Goal: Task Accomplishment & Management: Manage account settings

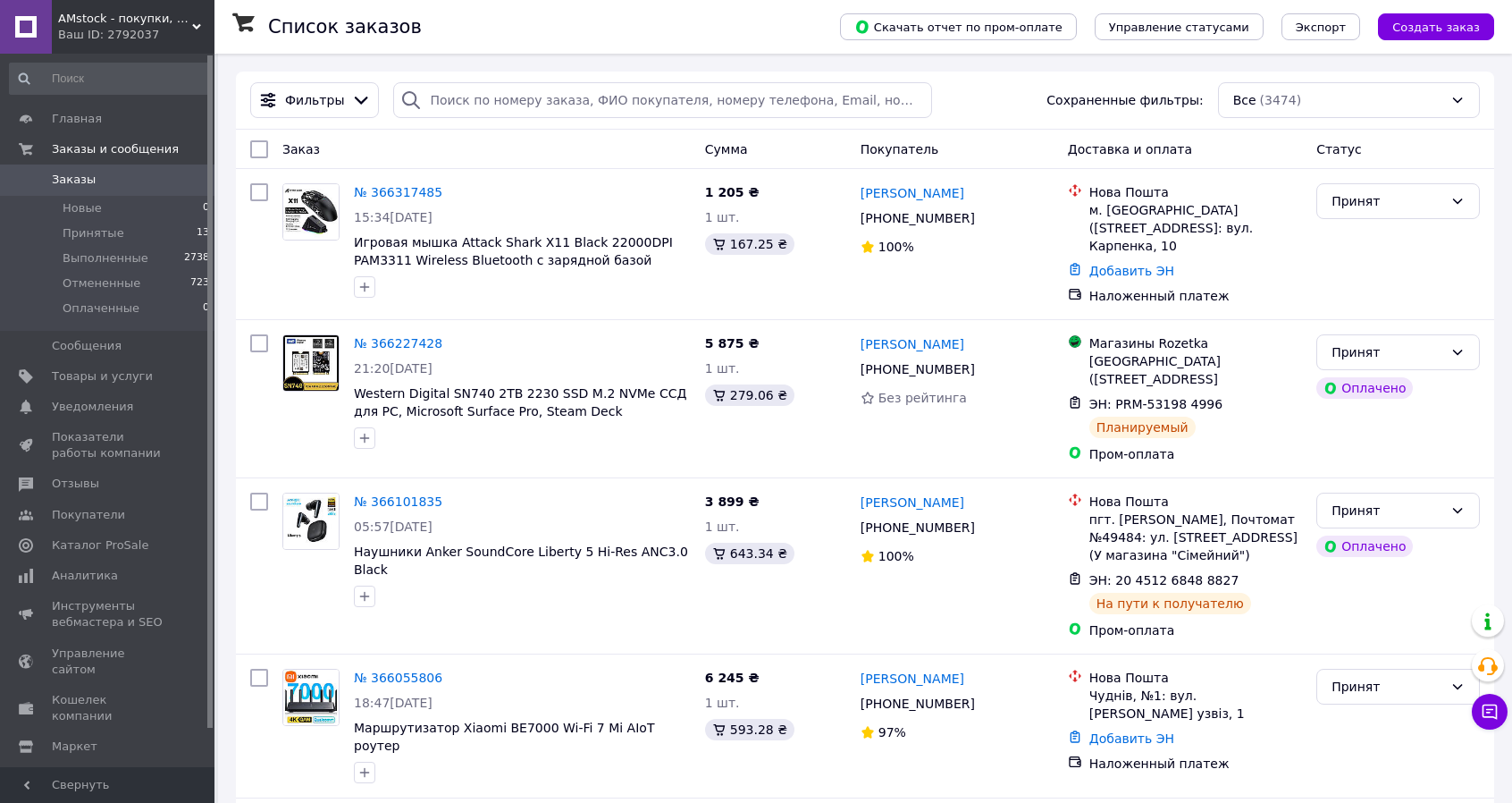
click at [135, 372] on span "Товары и услуги" at bounding box center [102, 376] width 101 height 16
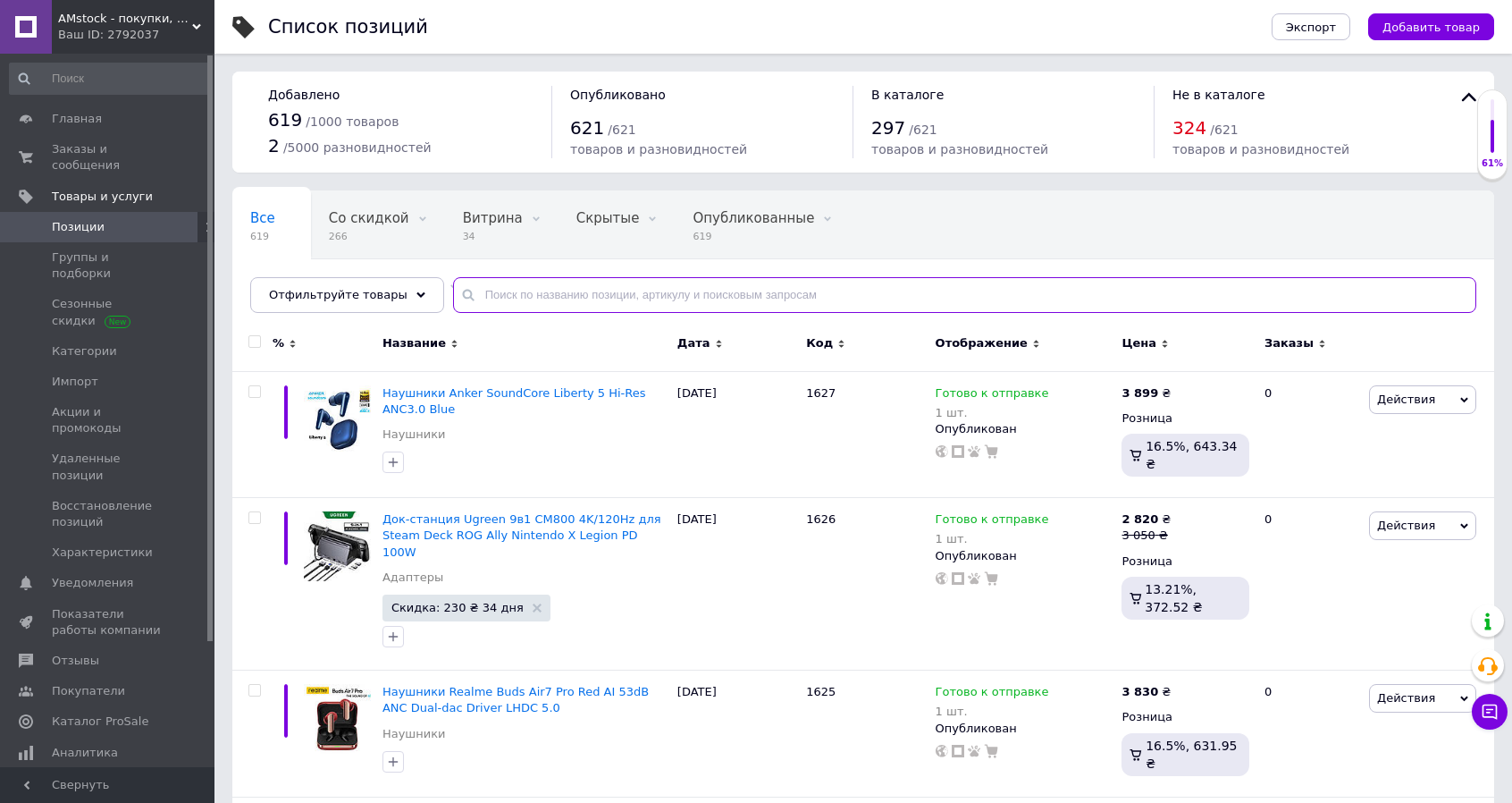
click at [705, 290] on input "text" at bounding box center [964, 294] width 1023 height 36
type input "s40"
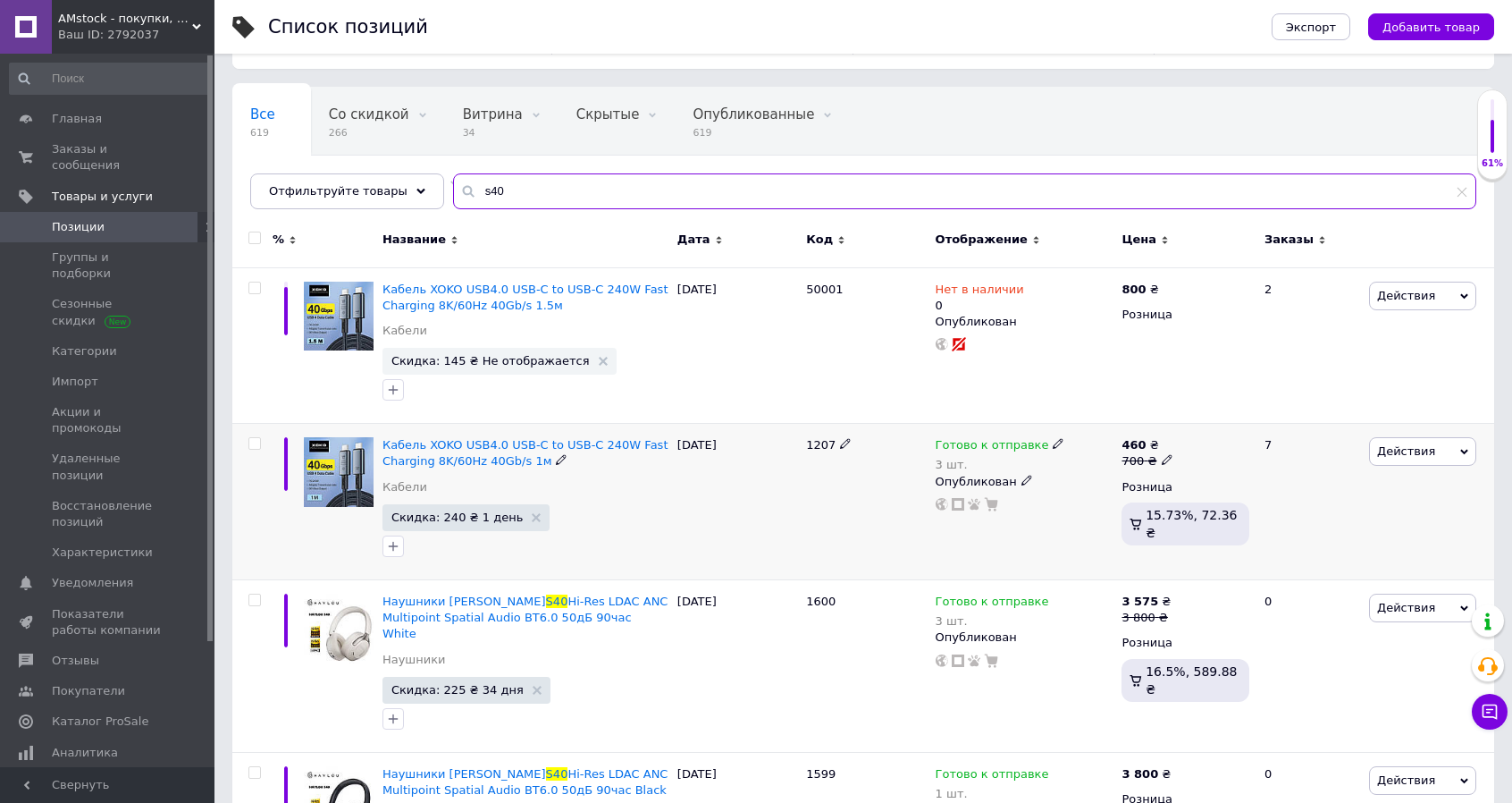
scroll to position [417, 0]
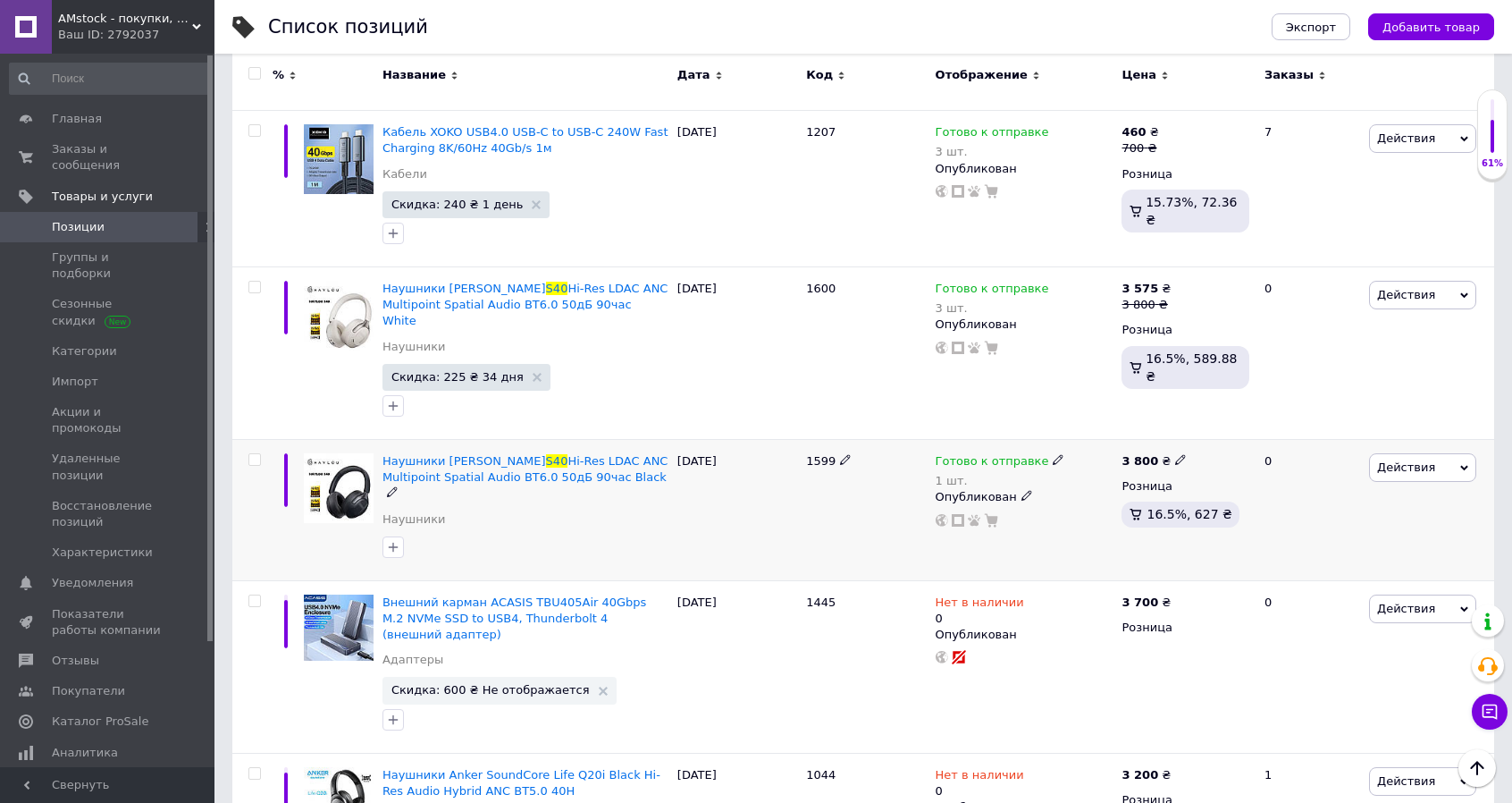
click at [1053, 454] on icon at bounding box center [1058, 459] width 11 height 11
click at [1256, 483] on div "Остатки 1 шт." at bounding box center [1178, 507] width 224 height 57
drag, startPoint x: 1088, startPoint y: 499, endPoint x: 1018, endPoint y: 491, distance: 70.5
click at [1012, 495] on div "Готово к отправке 1 шт. Наличие Готово к отправке В наличии Нет в наличии Под з…" at bounding box center [1024, 490] width 178 height 74
type input "2"
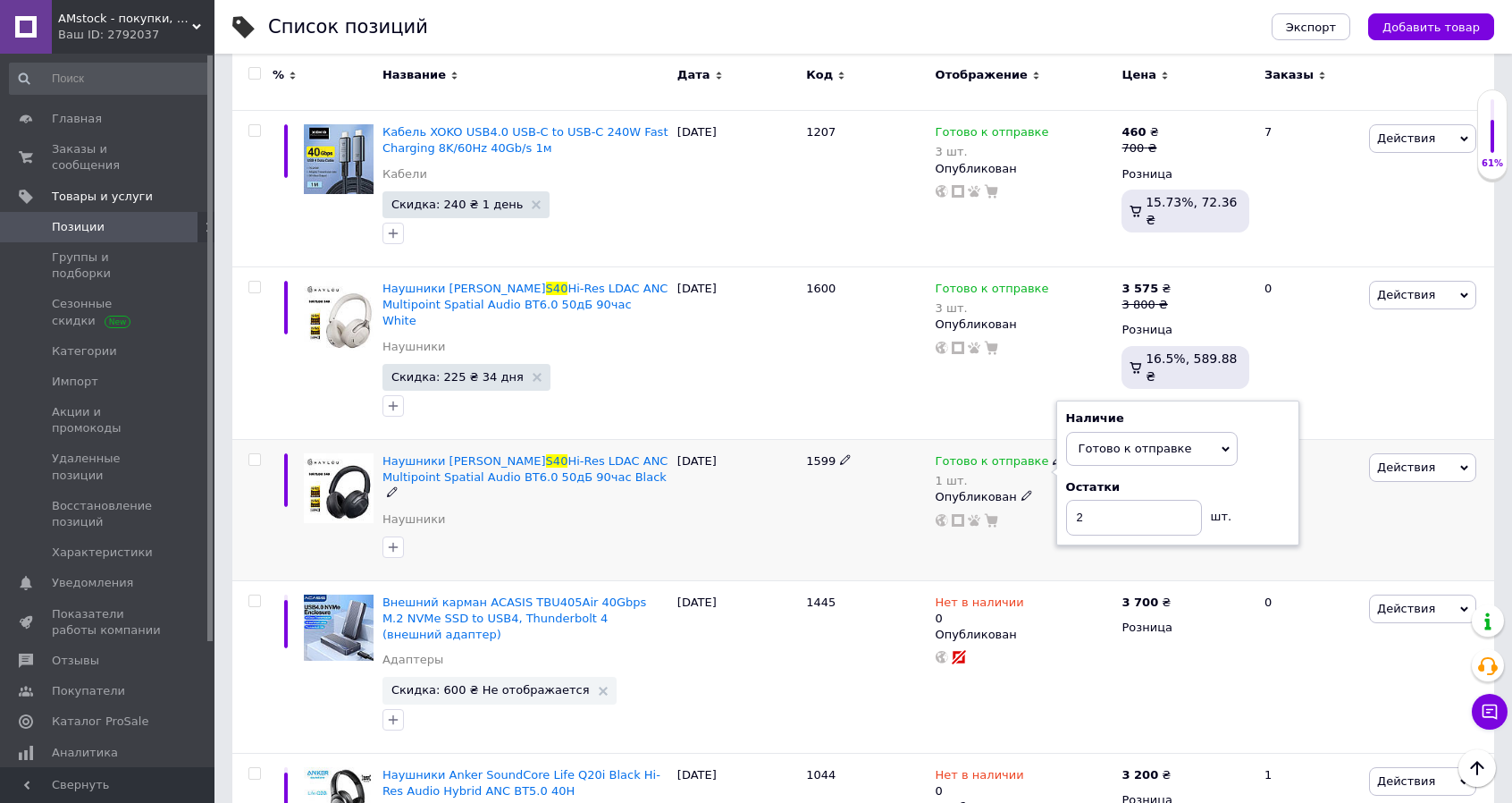
click at [869, 484] on div "1599" at bounding box center [866, 509] width 129 height 141
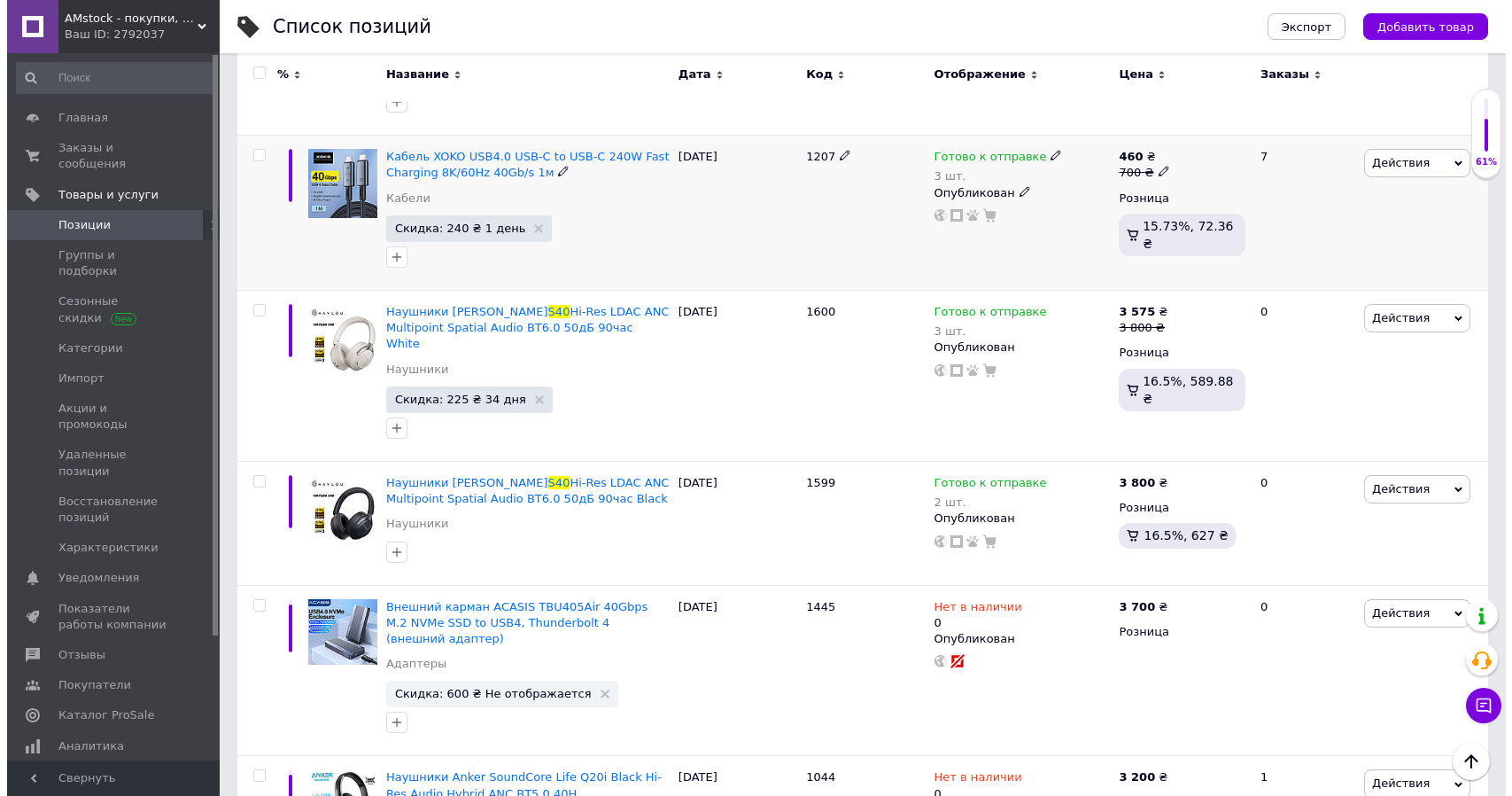
scroll to position [0, 0]
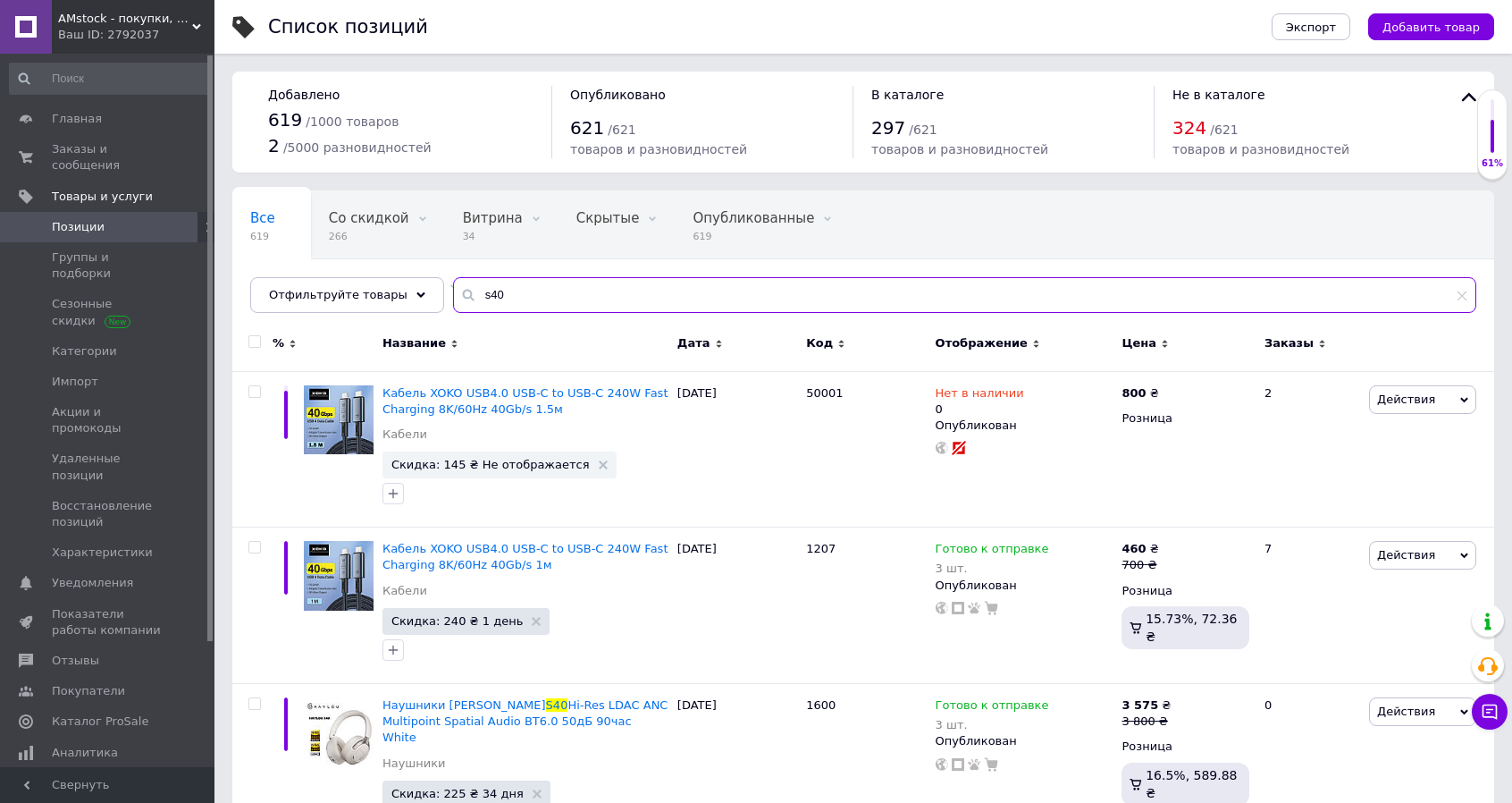
drag, startPoint x: 544, startPoint y: 304, endPoint x: 315, endPoint y: 273, distance: 231.1
click at [315, 273] on div "Все 619 Со скидкой 266 Удалить Редактировать Витрина 34 Удалить Редактировать С…" at bounding box center [864, 251] width 1262 height 122
type input "dive"
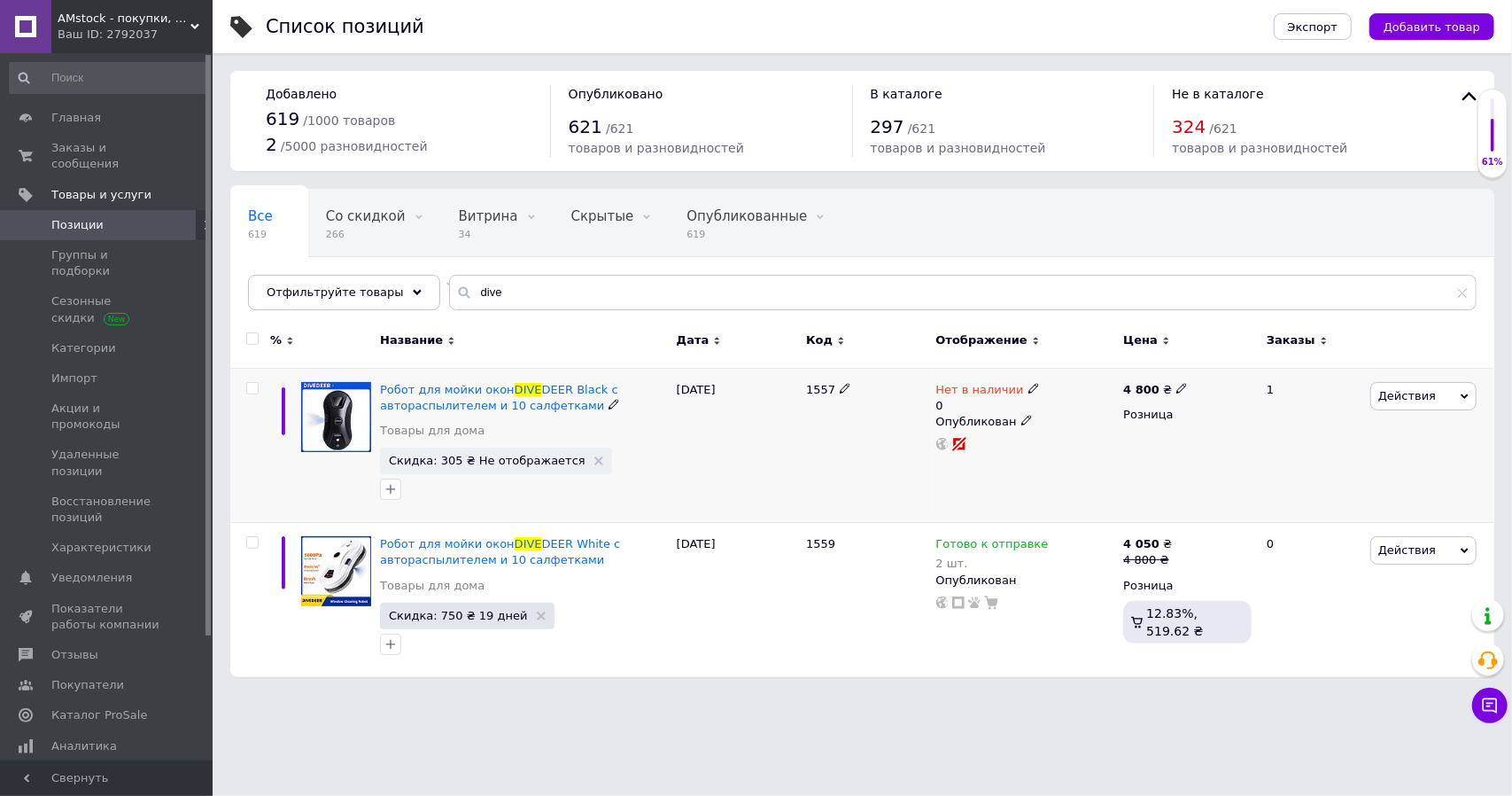
click at [1028, 383] on icon at bounding box center [1033, 388] width 10 height 10
click at [1086, 456] on li "Готово к отправке" at bounding box center [1129, 461] width 169 height 25
drag, startPoint x: 1081, startPoint y: 449, endPoint x: 1027, endPoint y: 435, distance: 55.8
click at [1027, 435] on div "Нет в наличии 0 Наличие Готово к отправке В наличии Нет в наличии Под заказ Ост…" at bounding box center [1026, 417] width 179 height 70
type input "2"
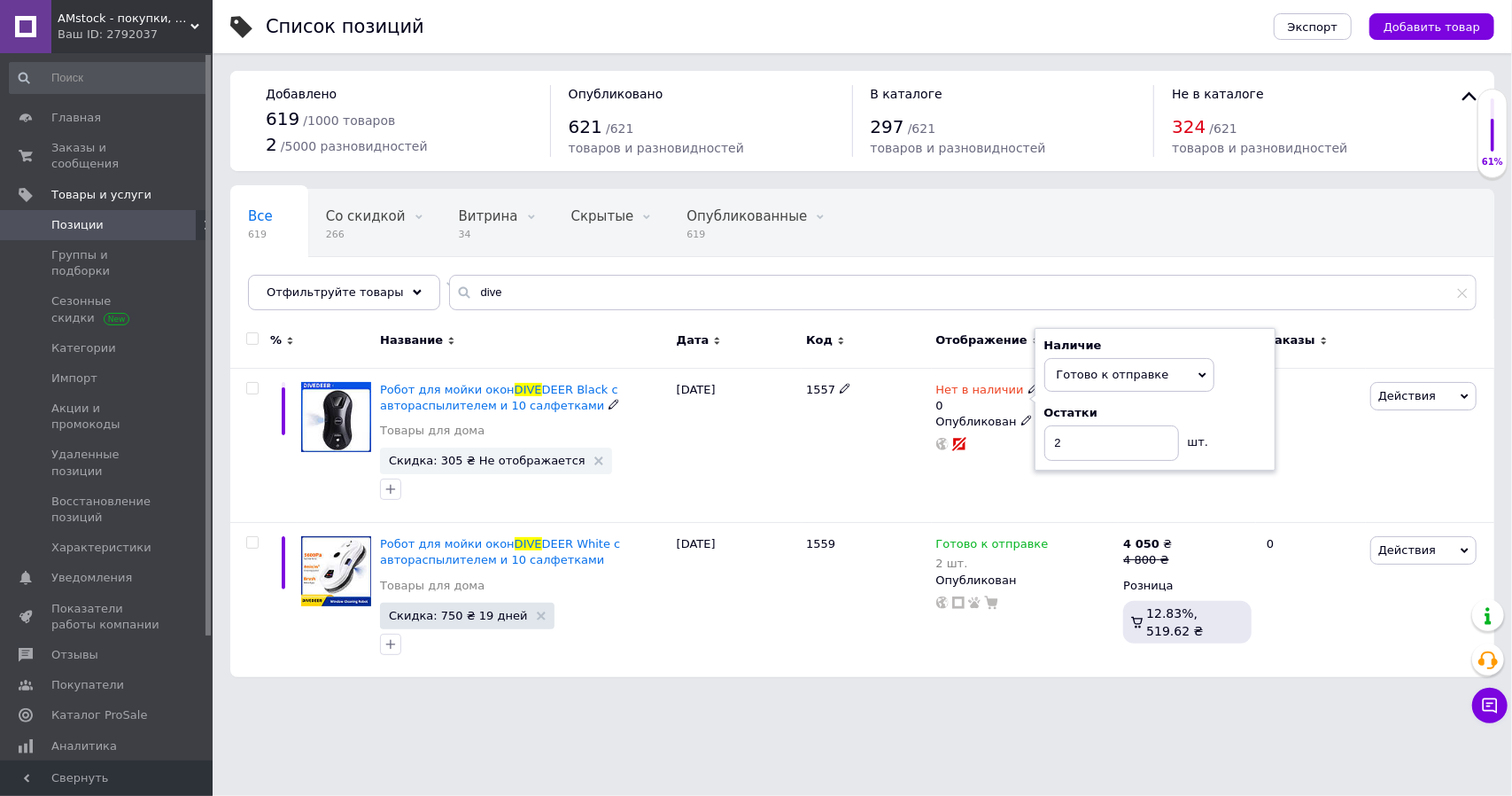
click at [783, 460] on div "30.07.2025" at bounding box center [737, 445] width 129 height 155
click at [1424, 390] on span "Действия" at bounding box center [1407, 395] width 57 height 13
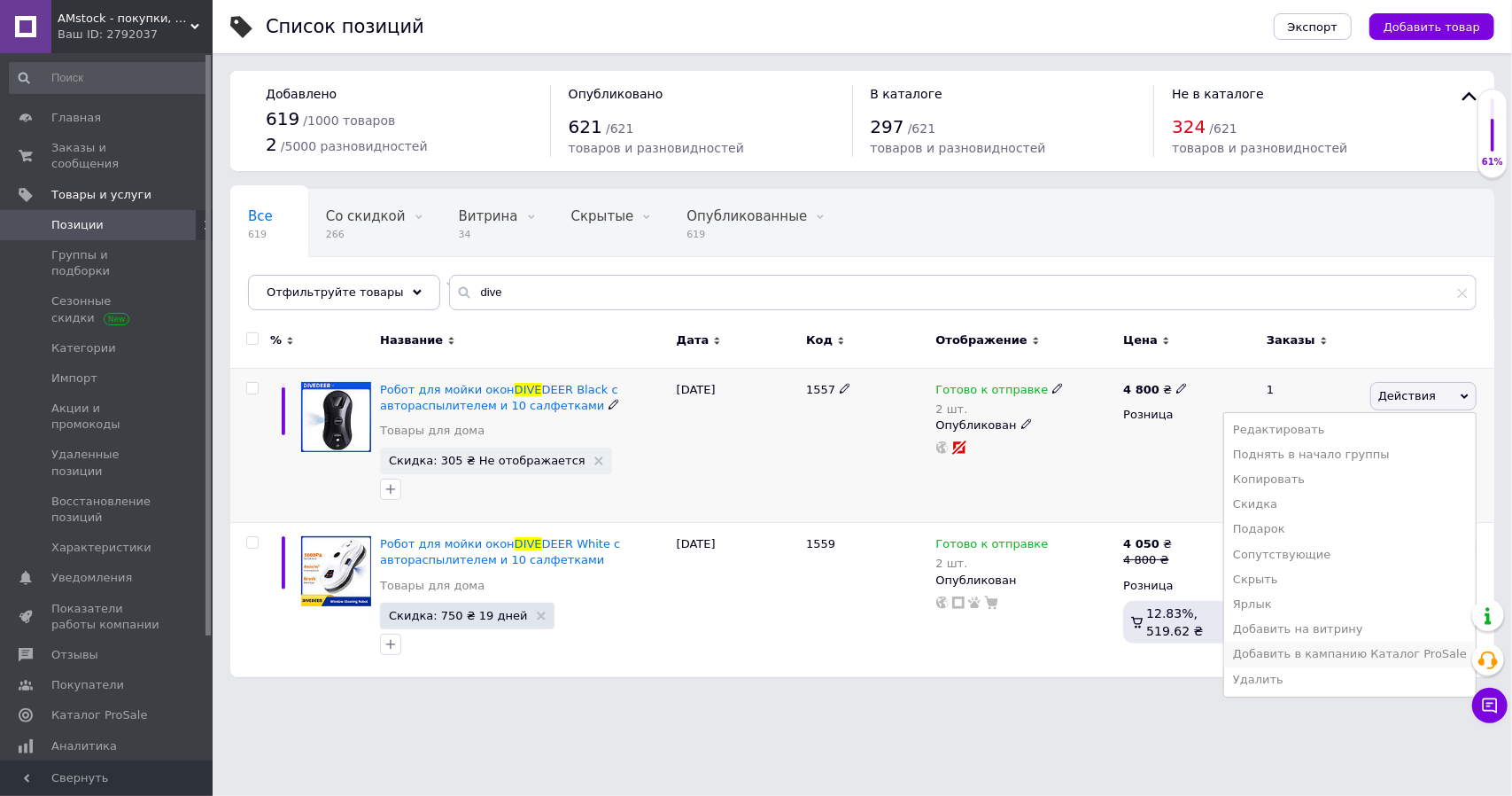
click at [1367, 647] on li "Добавить в кампанию Каталог ProSale" at bounding box center [1350, 654] width 251 height 25
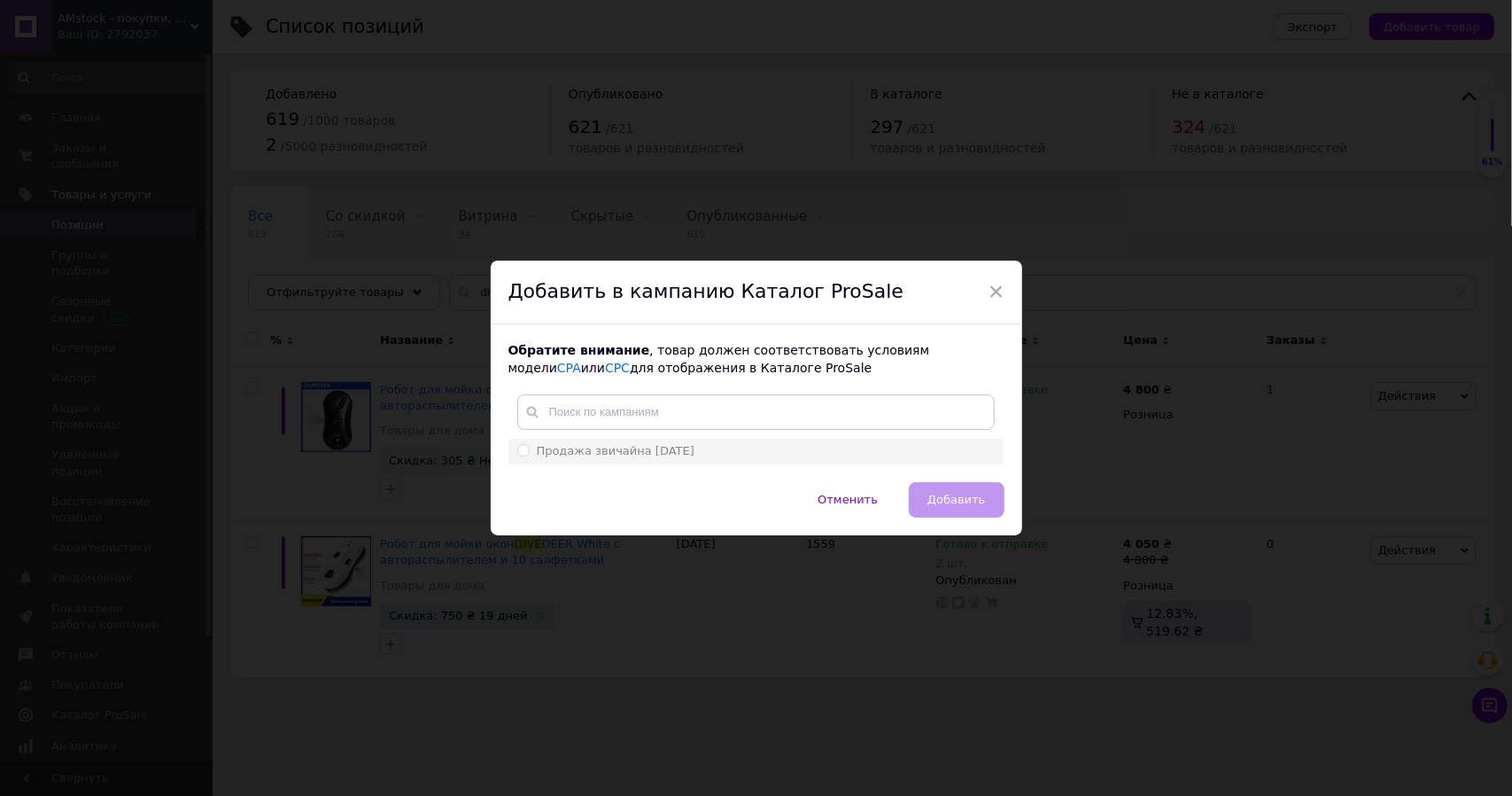
click at [698, 456] on div "Продажа звичайна 27.09.2025" at bounding box center [756, 450] width 478 height 16
radio input "true"
click at [978, 503] on span "Добавить" at bounding box center [956, 499] width 57 height 13
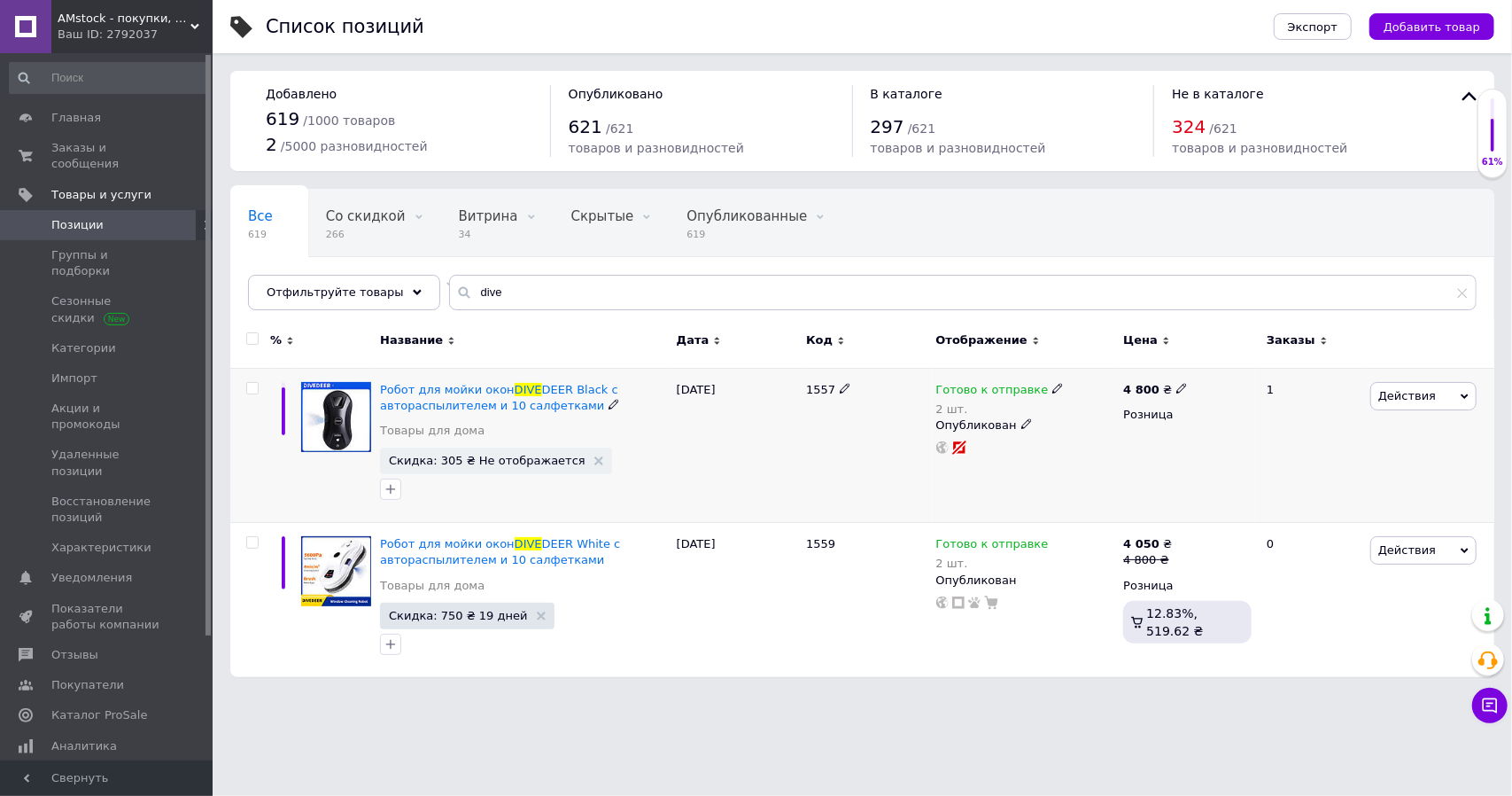
click at [1418, 393] on span "Действия" at bounding box center [1407, 395] width 57 height 13
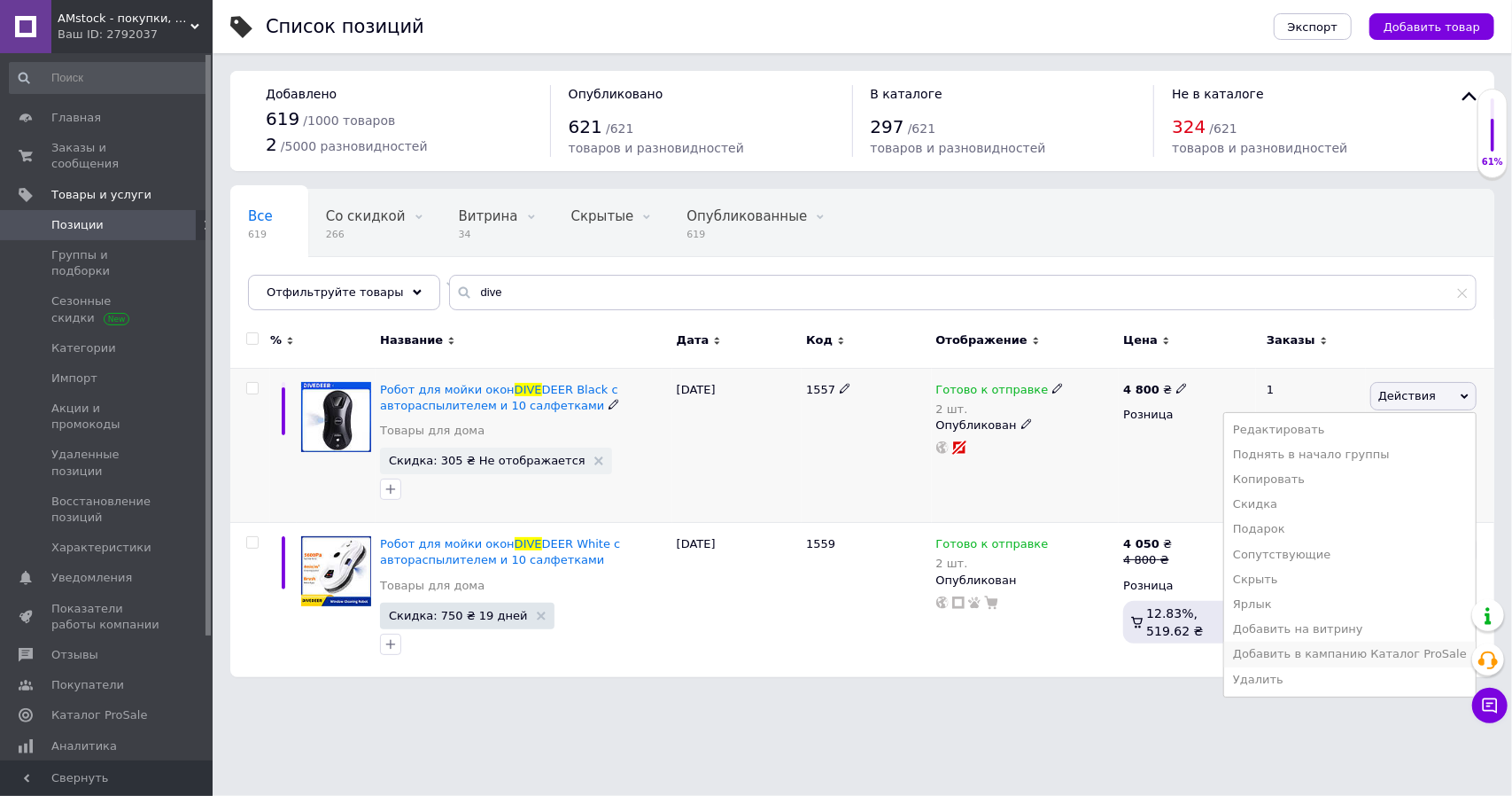
click at [1355, 648] on li "Добавить в кампанию Каталог ProSale" at bounding box center [1350, 654] width 251 height 25
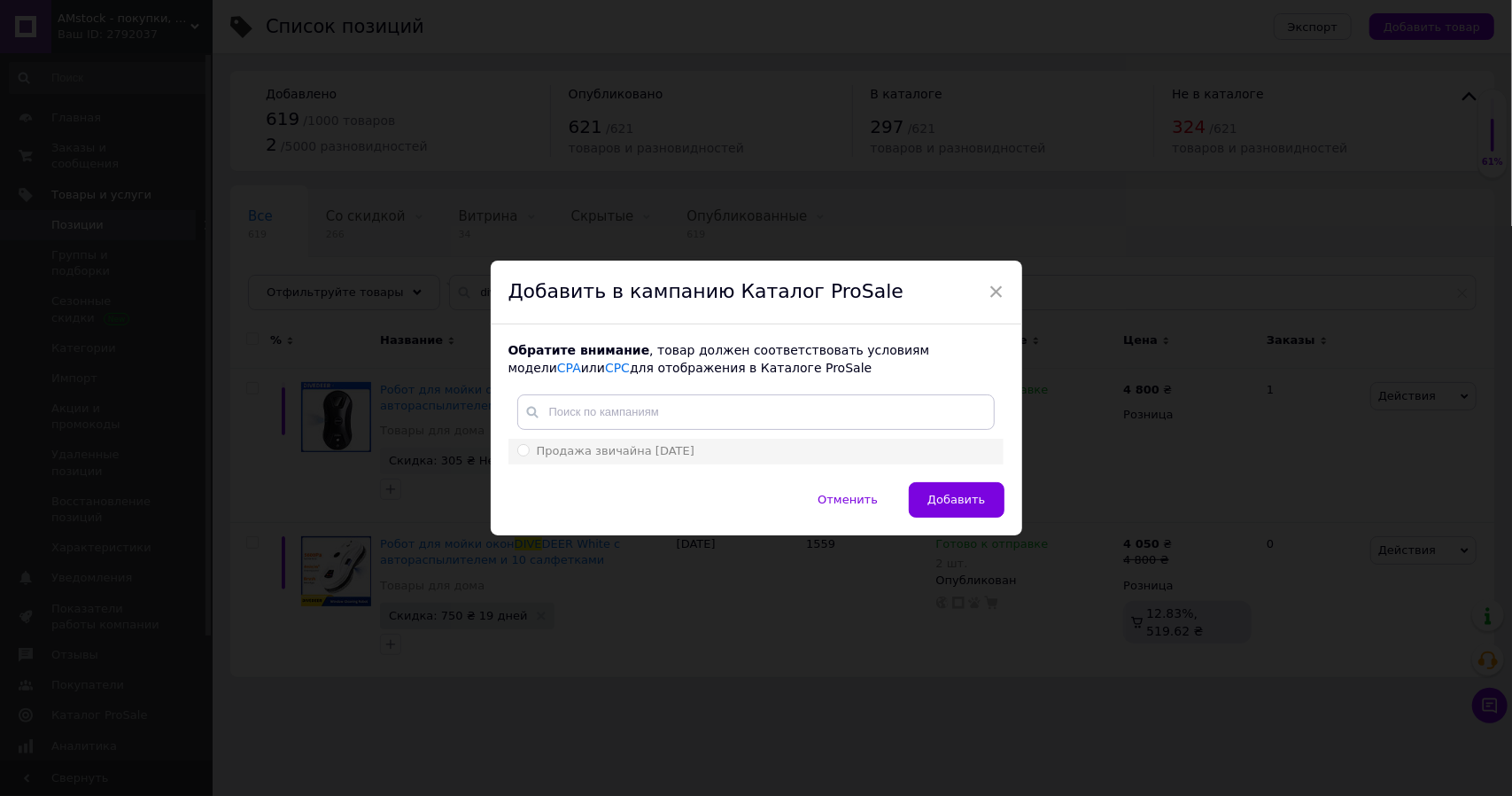
click at [693, 449] on div "Продажа звичайна 27.09.2025" at bounding box center [756, 450] width 478 height 16
radio input "true"
click at [941, 495] on span "Добавить" at bounding box center [956, 499] width 57 height 13
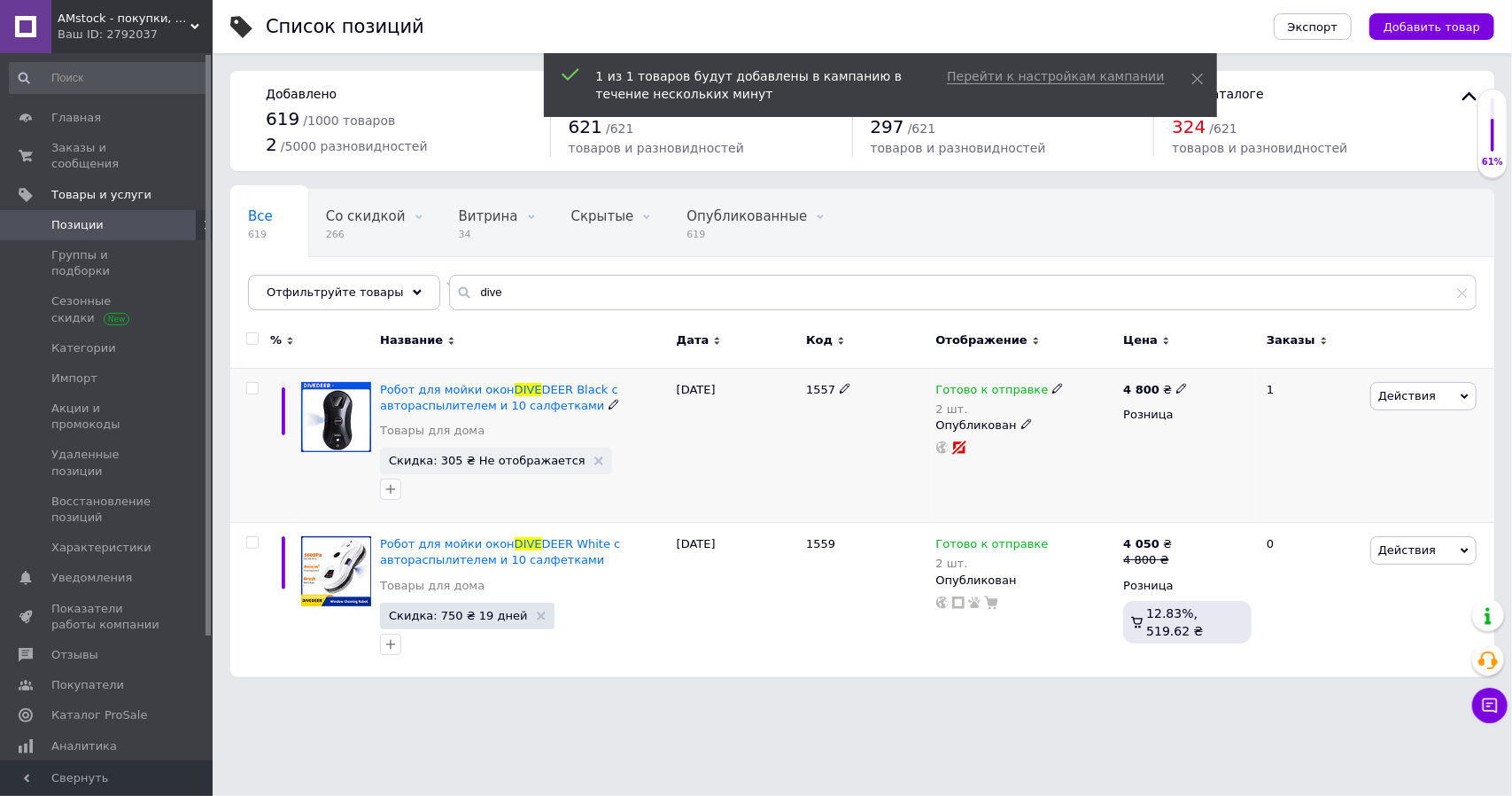
click at [1412, 388] on span "Действия" at bounding box center [1407, 395] width 57 height 13
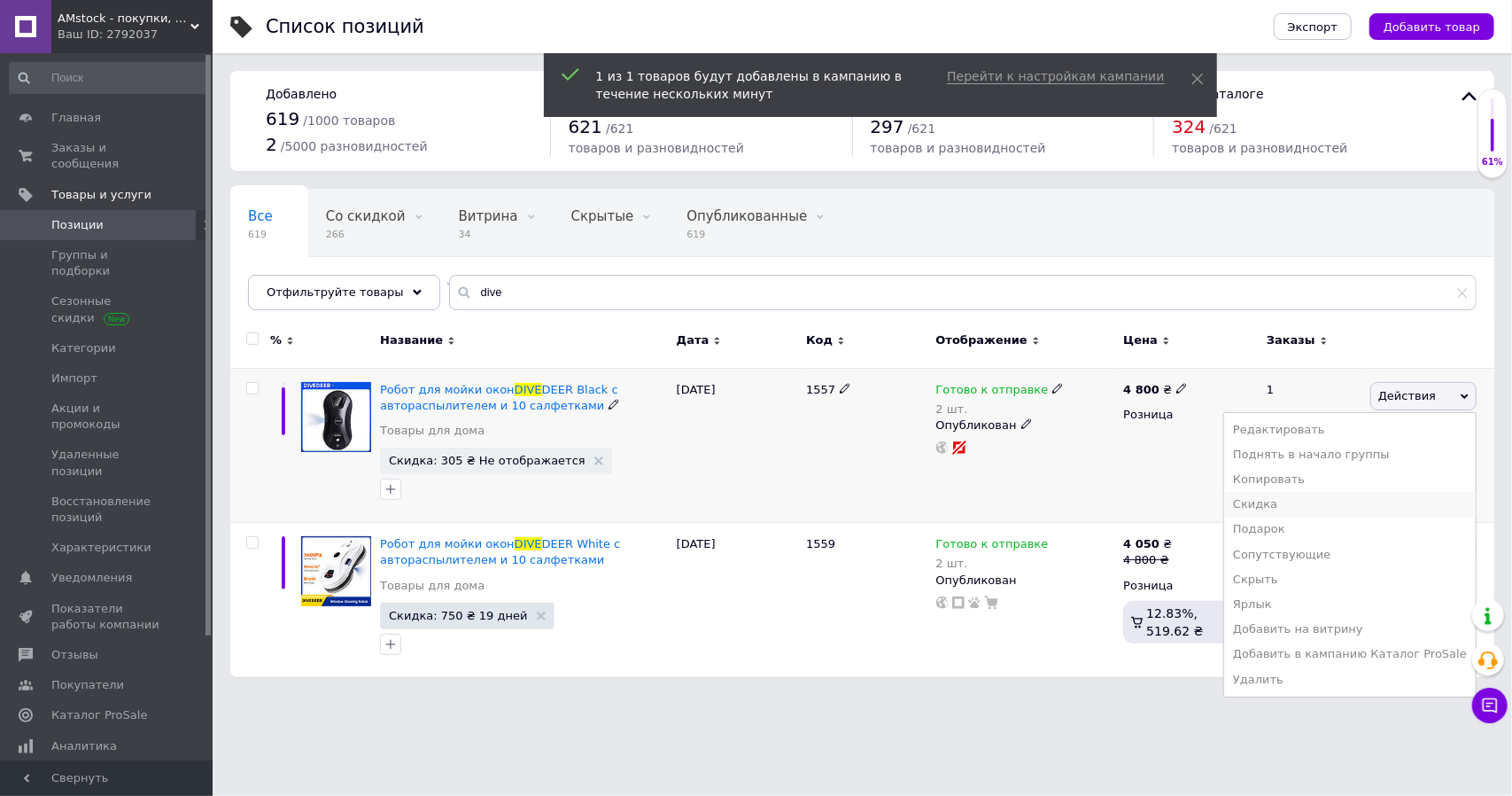
click at [1361, 499] on li "Скидка" at bounding box center [1350, 504] width 251 height 25
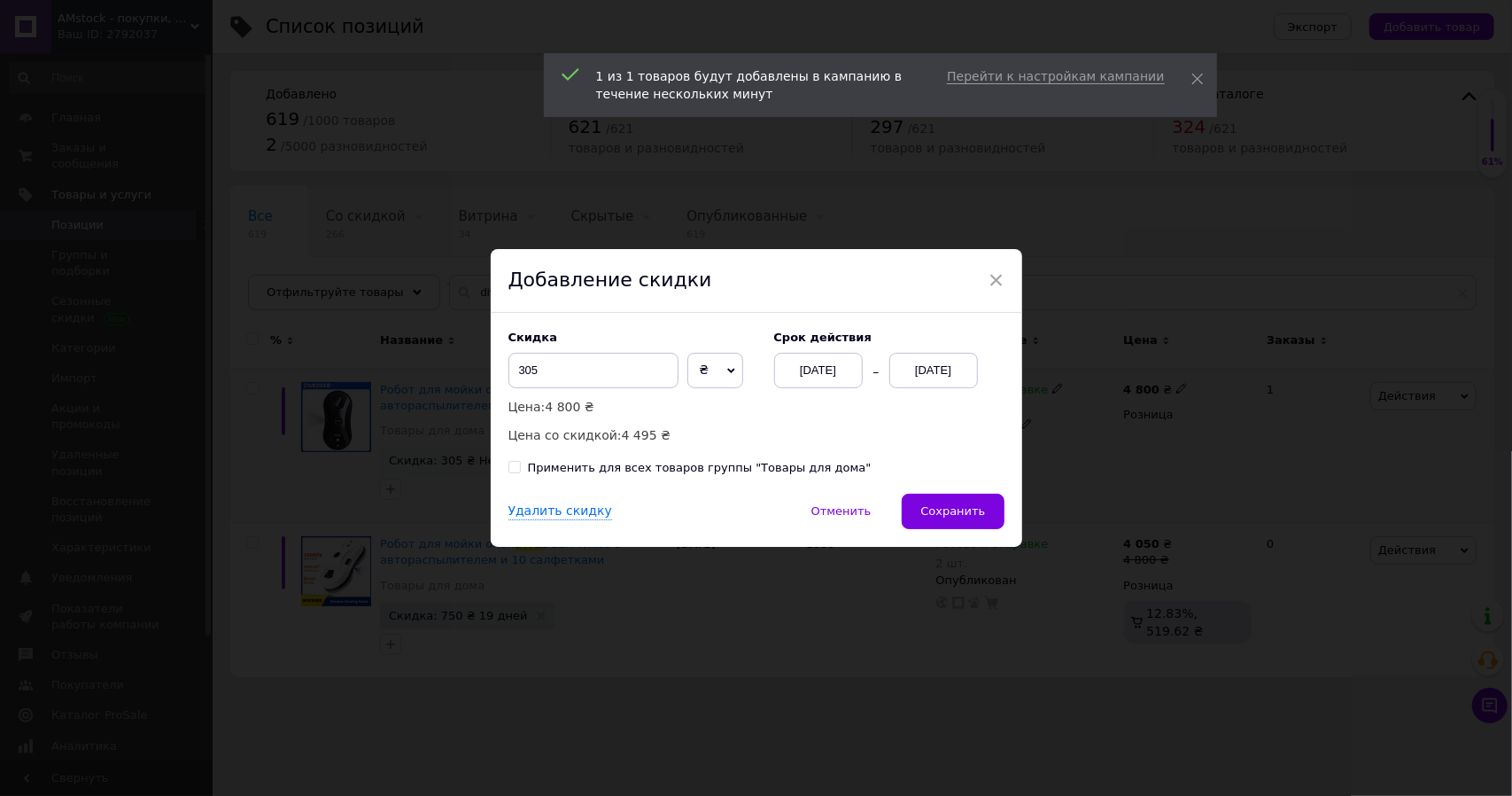
click at [709, 375] on span "₴" at bounding box center [716, 369] width 57 height 35
click at [714, 408] on li "%" at bounding box center [716, 408] width 55 height 25
click at [603, 375] on input "99.99" at bounding box center [593, 369] width 170 height 35
drag, startPoint x: 603, startPoint y: 375, endPoint x: 497, endPoint y: 370, distance: 106.1
click at [497, 370] on div "Скидка 99.99 % ₴ Цена: 4 800 ₴ Цена со скидкой: 0.48 ₴ Cрок действия 12.10.2025…" at bounding box center [756, 403] width 531 height 181
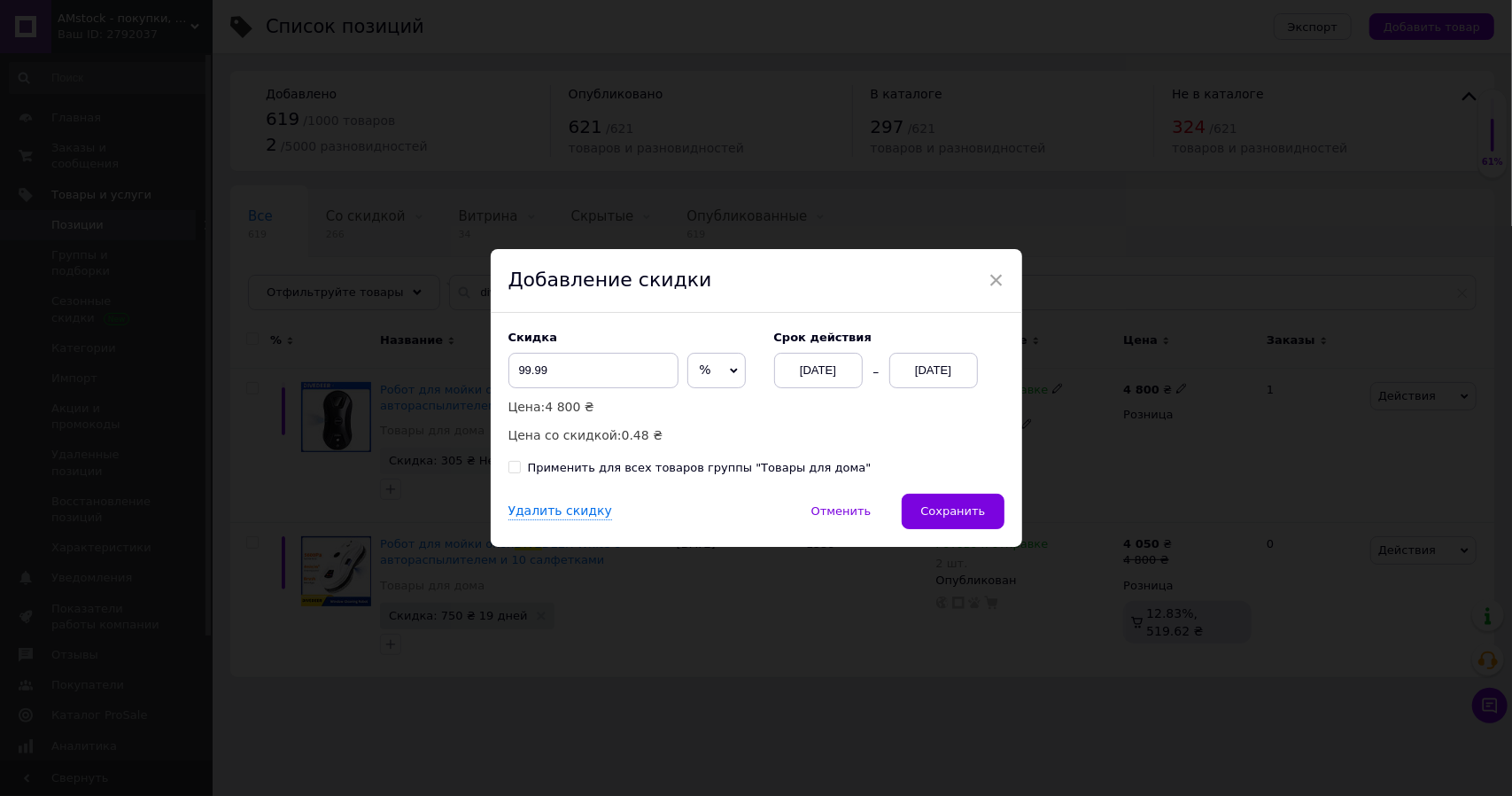
click at [707, 368] on span "%" at bounding box center [716, 369] width 58 height 35
click at [700, 405] on li "₴" at bounding box center [717, 408] width 57 height 25
drag, startPoint x: 608, startPoint y: 376, endPoint x: 492, endPoint y: 355, distance: 117.9
click at [492, 355] on div "Скидка 99.99 ₴ % Цена: 4 800 ₴ Цена со скидкой: 4 700.01 ₴ Cрок действия 12.10.…" at bounding box center [756, 403] width 531 height 181
type input "750"
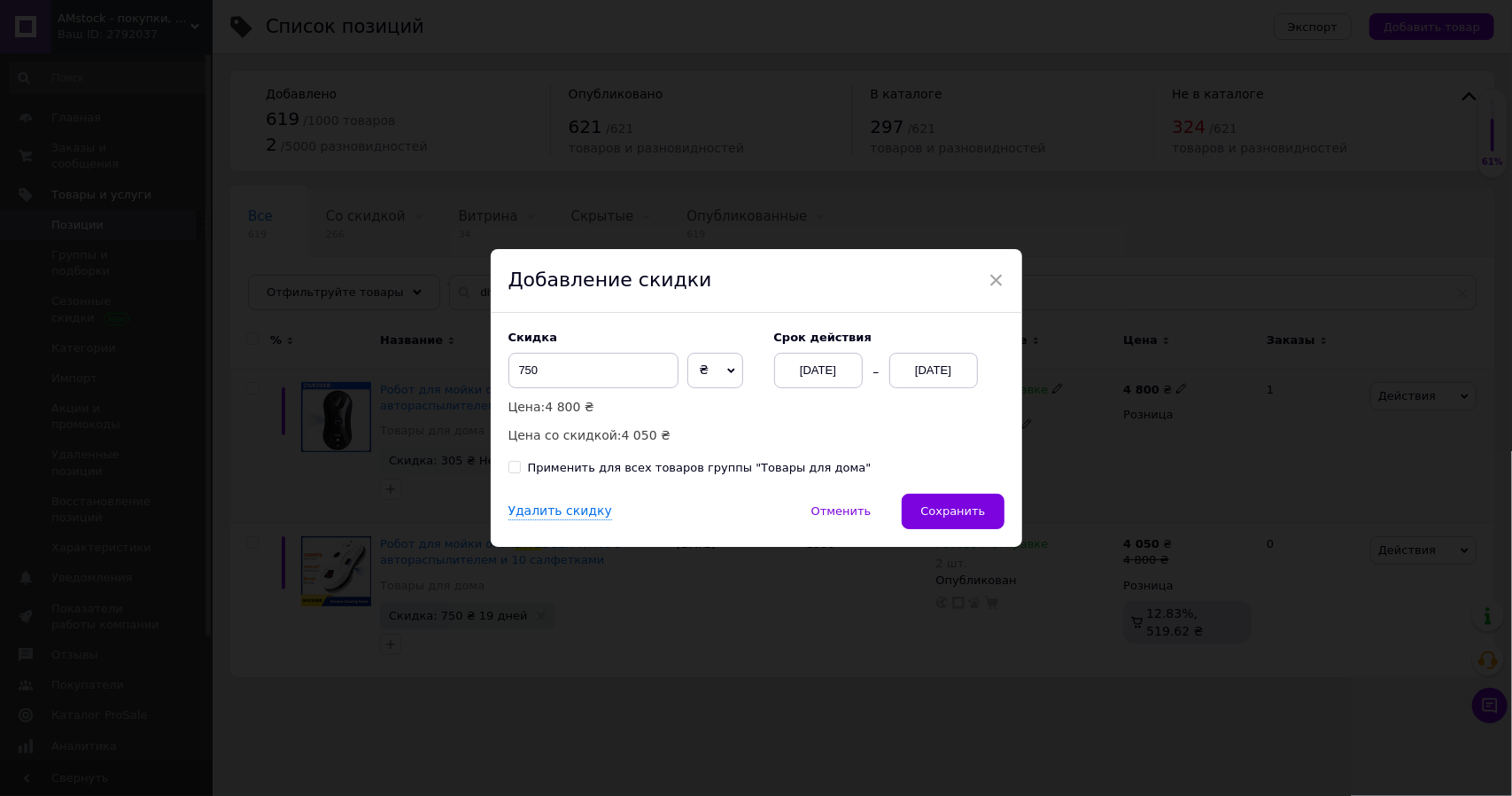
click at [948, 364] on div "[DATE]" at bounding box center [933, 369] width 89 height 35
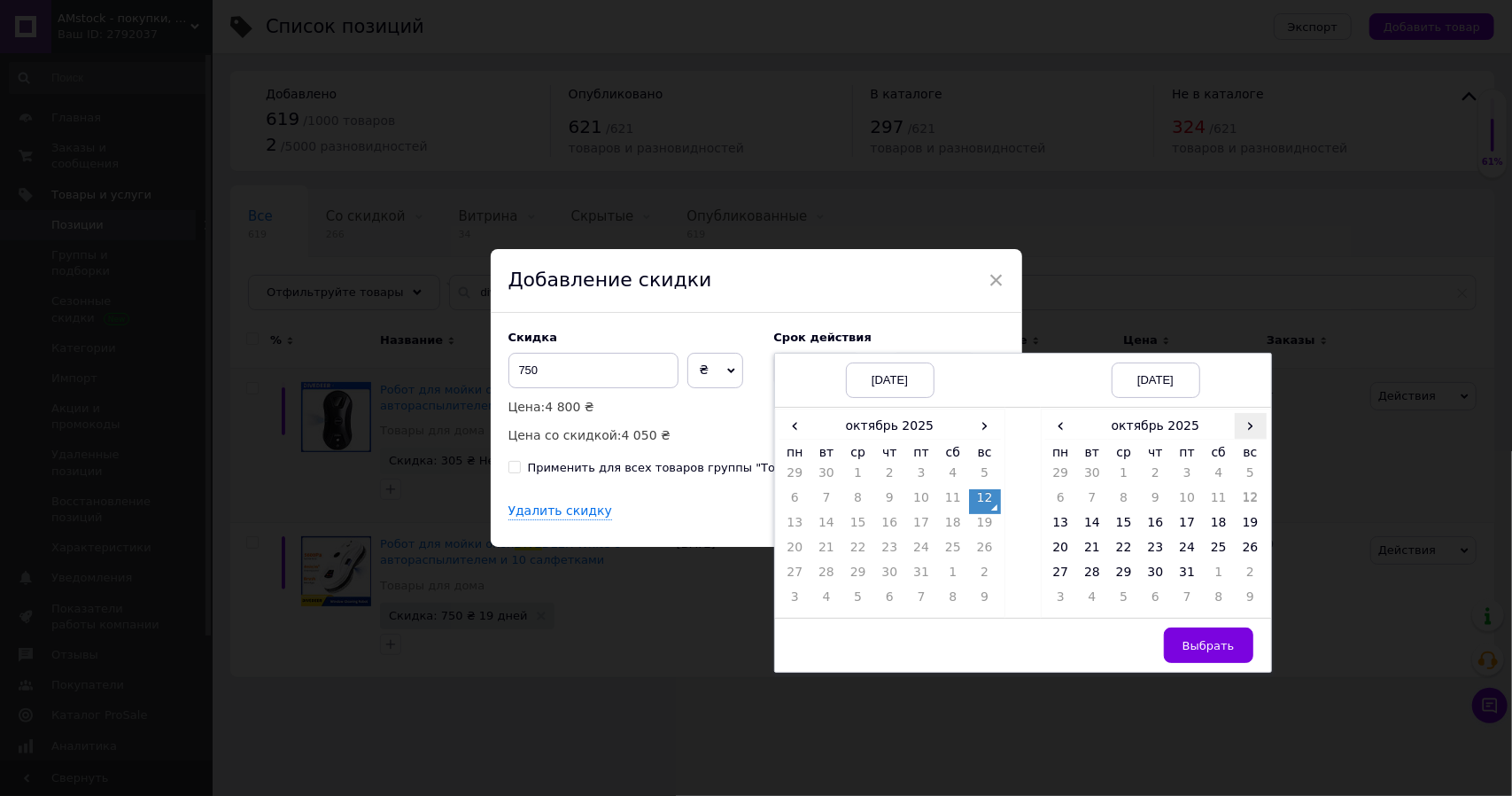
click at [1254, 423] on span "›" at bounding box center [1250, 426] width 31 height 26
click at [1215, 527] on td "15" at bounding box center [1219, 527] width 31 height 25
click at [1216, 647] on span "Выбрать" at bounding box center [1208, 646] width 52 height 13
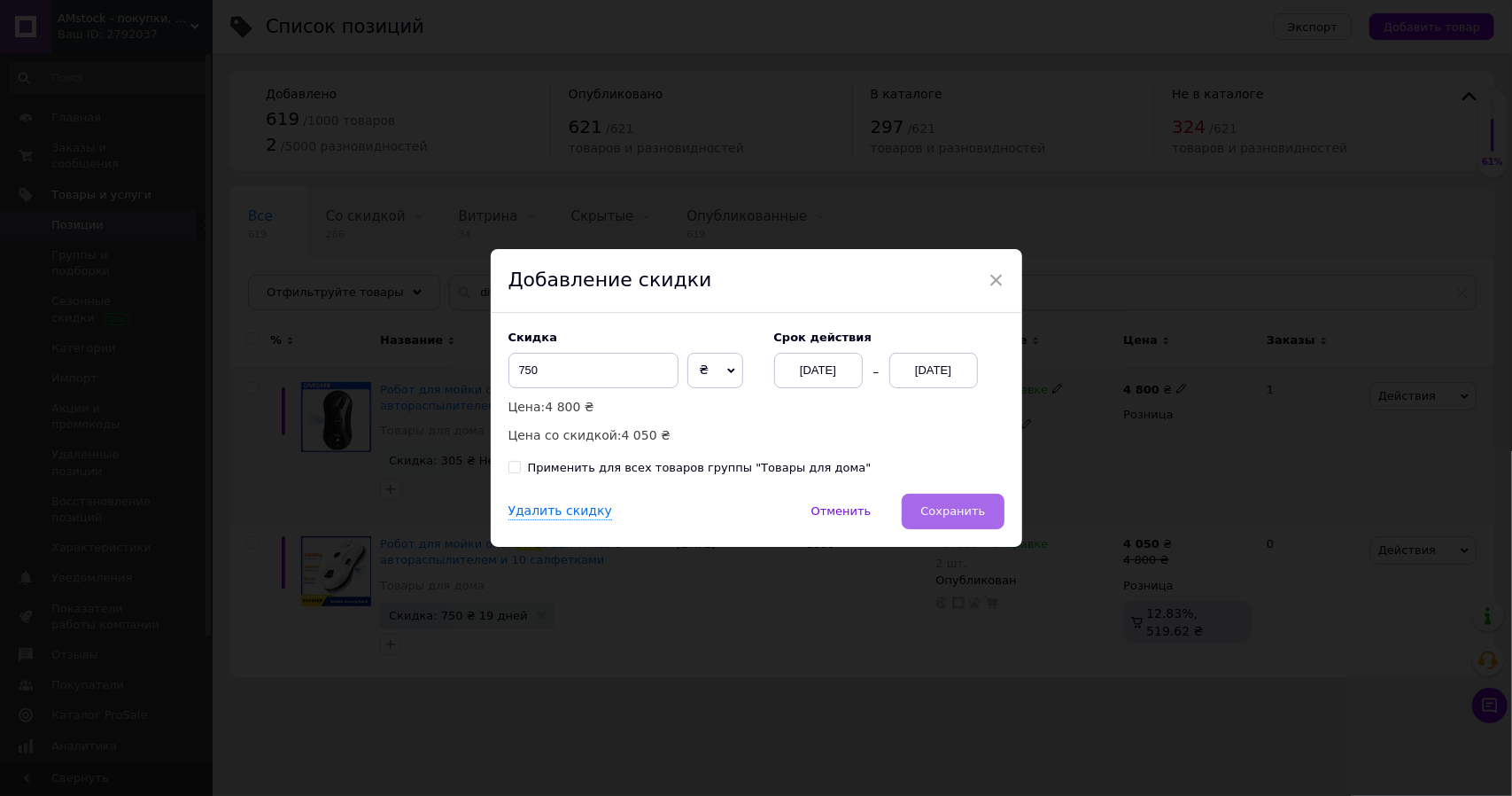
click at [966, 511] on span "Сохранить" at bounding box center [953, 510] width 65 height 13
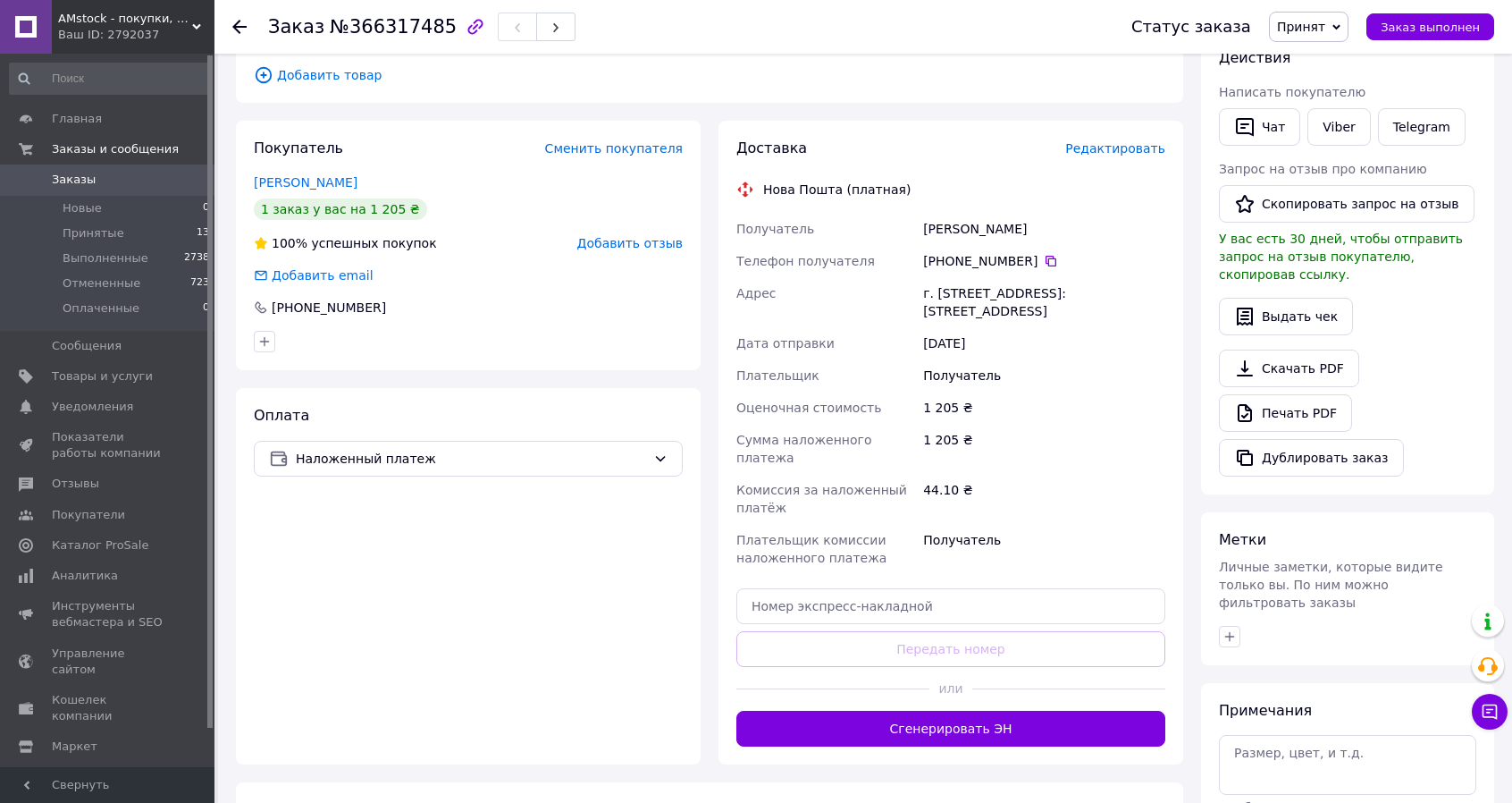
scroll to position [417, 0]
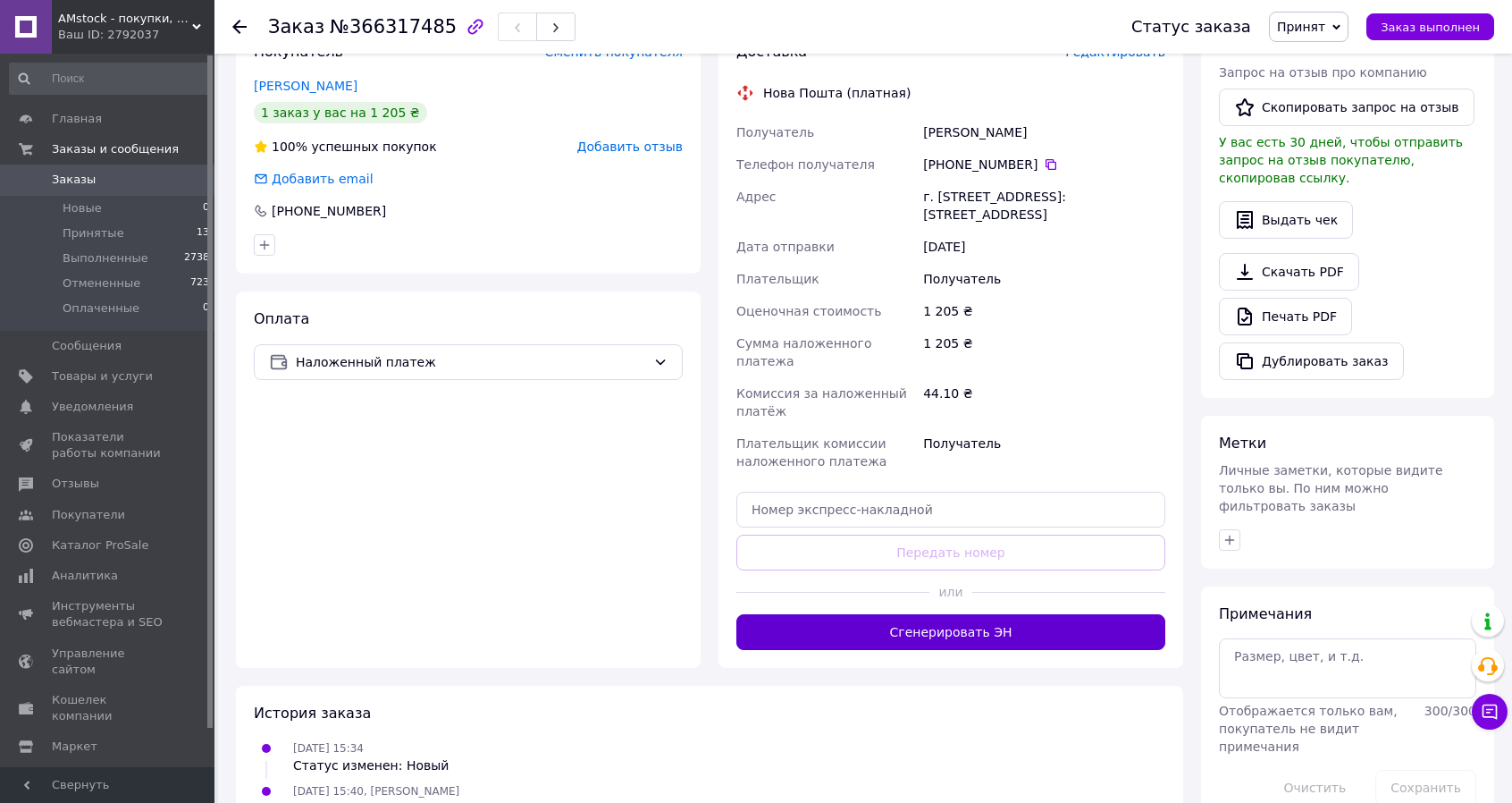
click at [955, 621] on button "Сгенерировать ЭН" at bounding box center [951, 631] width 429 height 36
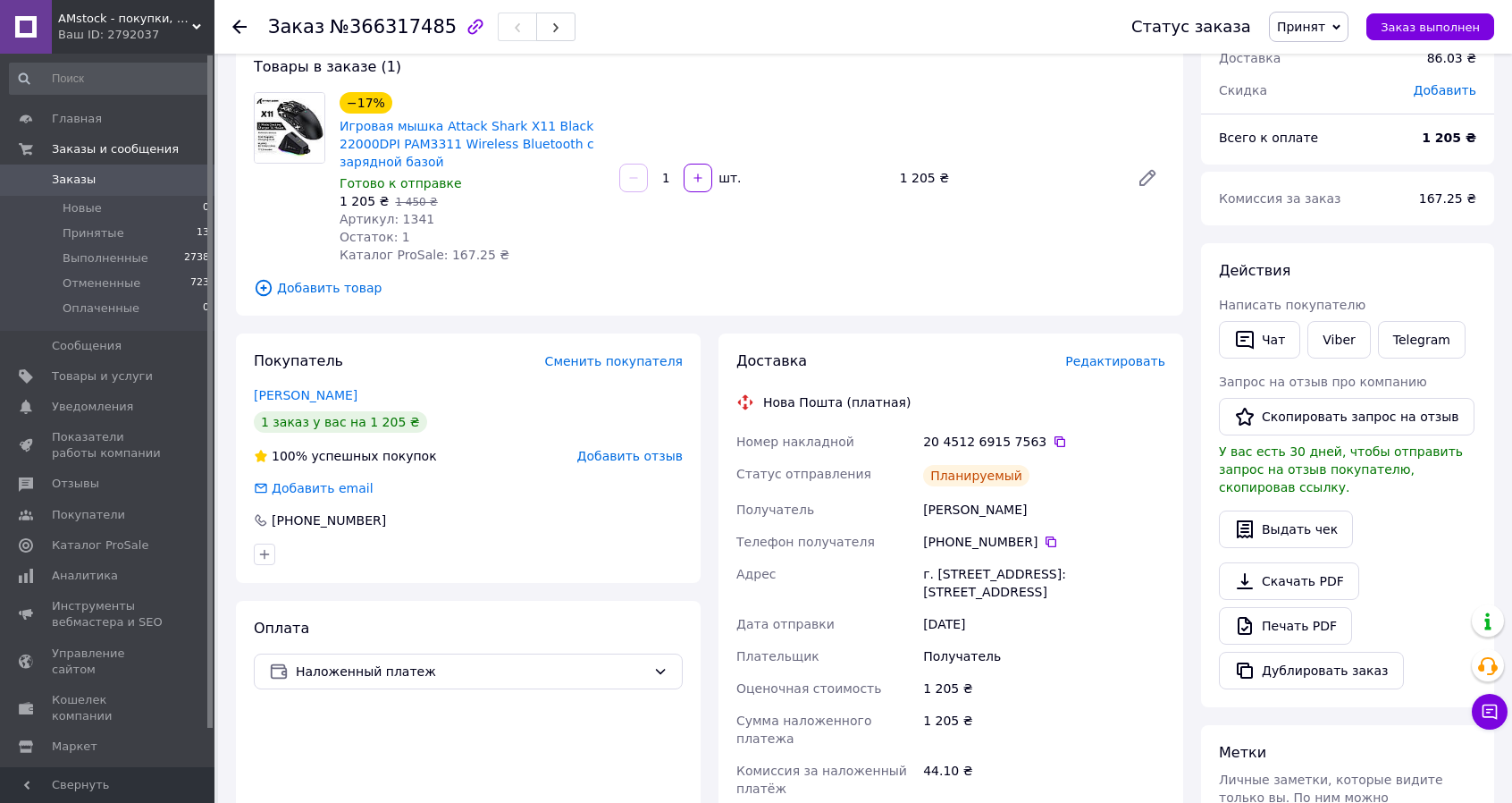
scroll to position [0, 0]
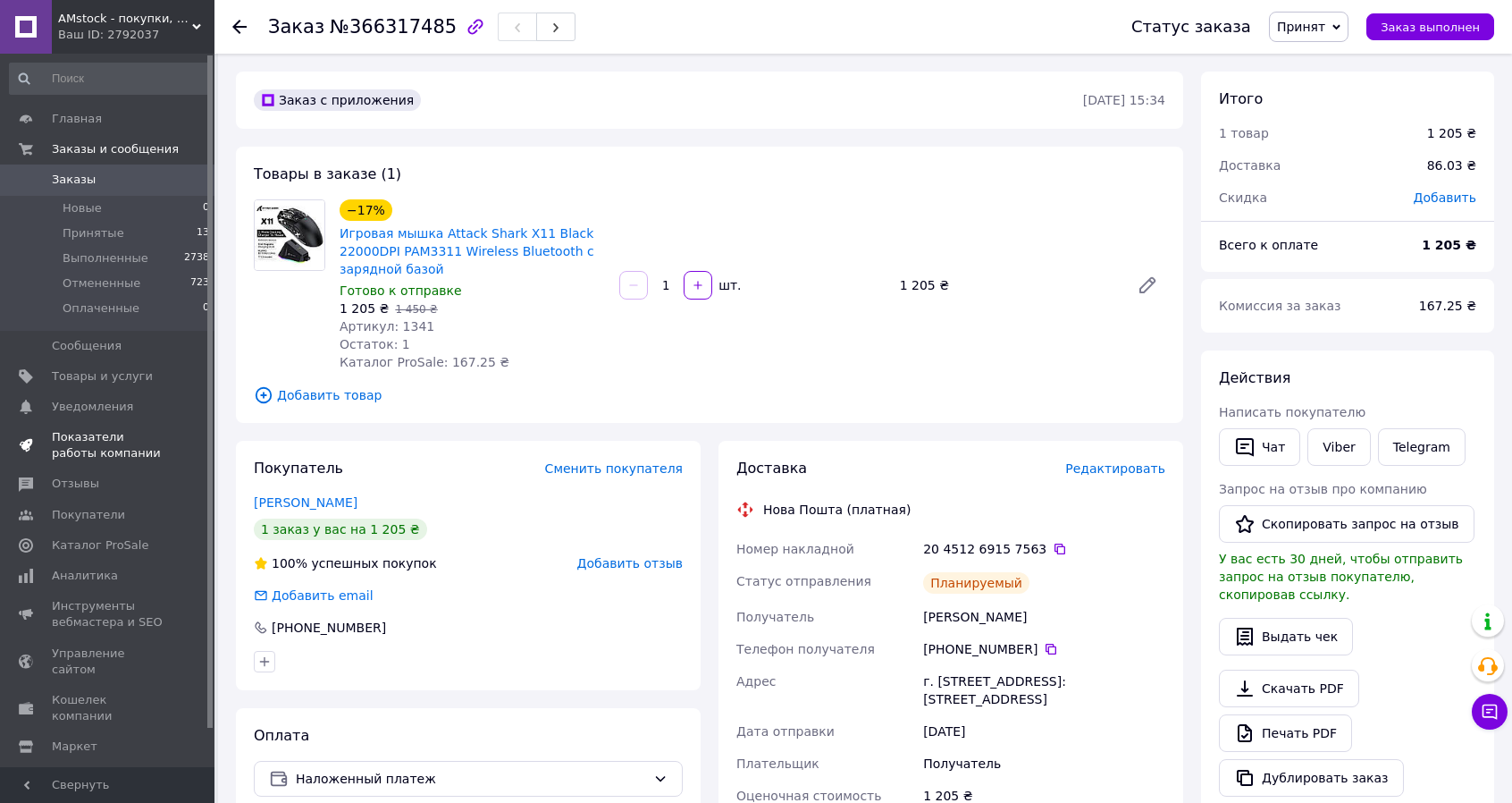
click at [127, 437] on span "Показатели работы компании" at bounding box center [109, 445] width 113 height 32
